Goal: Task Accomplishment & Management: Manage account settings

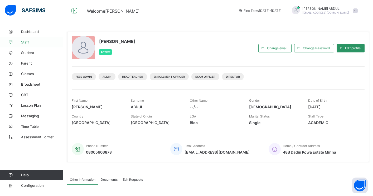
click at [29, 44] on span "Staff" at bounding box center [42, 42] width 42 height 4
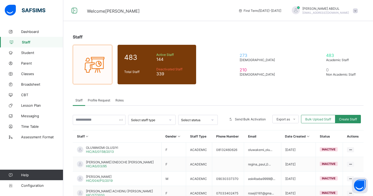
click at [94, 99] on span "Profile Request" at bounding box center [99, 100] width 22 height 4
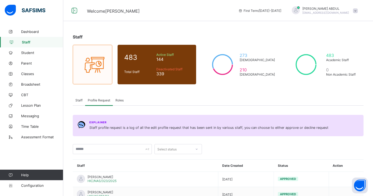
click at [116, 100] on span "Roles" at bounding box center [119, 100] width 8 height 4
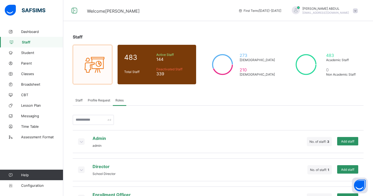
click at [79, 100] on span "Staff" at bounding box center [78, 100] width 7 height 4
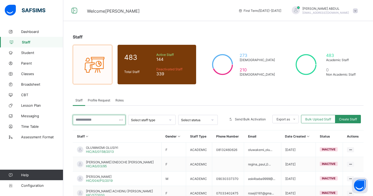
click at [94, 121] on input "text" at bounding box center [99, 120] width 53 height 10
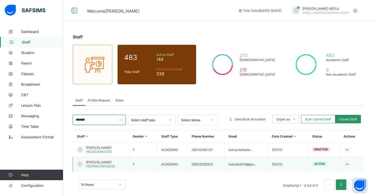
type input "*******"
click at [95, 161] on span "[PERSON_NAME]" at bounding box center [100, 162] width 29 height 4
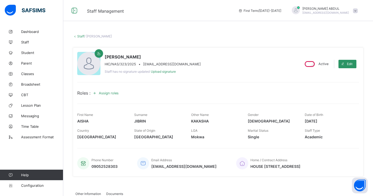
click at [107, 93] on span "Assign roles" at bounding box center [109, 93] width 20 height 4
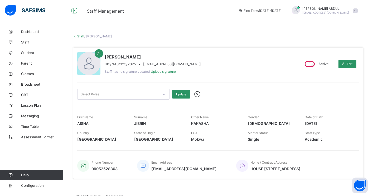
click at [111, 94] on div "Select Roles" at bounding box center [119, 94] width 82 height 10
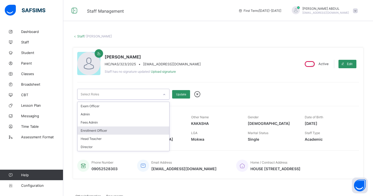
click at [102, 127] on div "Enrollment Officer" at bounding box center [124, 131] width 92 height 8
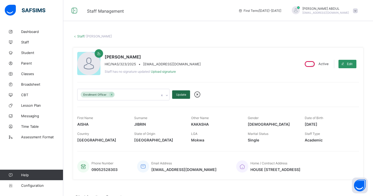
click at [180, 93] on span "Update" at bounding box center [181, 95] width 10 height 4
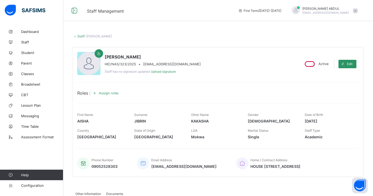
click at [98, 92] on icon at bounding box center [95, 92] width 6 height 5
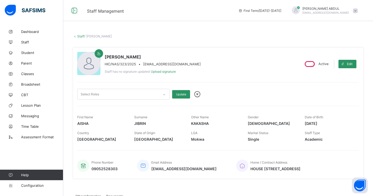
click at [113, 95] on div "Select Roles" at bounding box center [119, 94] width 82 height 10
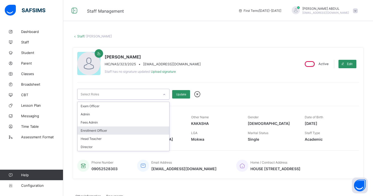
click at [101, 128] on div "Enrollment Officer" at bounding box center [124, 131] width 92 height 8
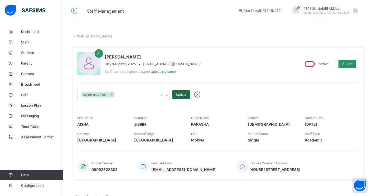
click at [181, 95] on span "Update" at bounding box center [181, 95] width 10 height 4
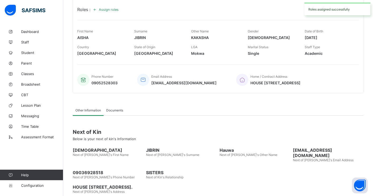
scroll to position [90, 0]
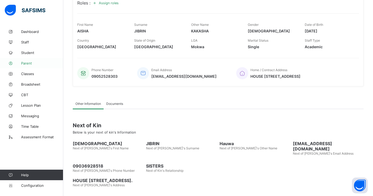
click at [35, 63] on span "Parent" at bounding box center [42, 63] width 42 height 4
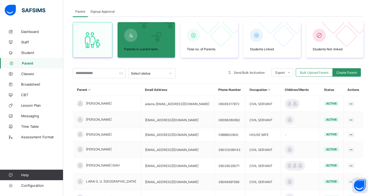
scroll to position [90, 0]
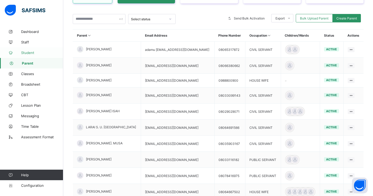
click at [32, 51] on span "Student" at bounding box center [42, 53] width 42 height 4
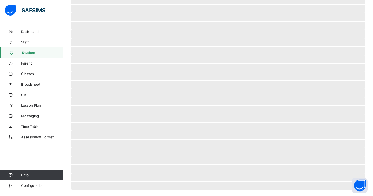
scroll to position [85, 0]
